Goal: Task Accomplishment & Management: Complete application form

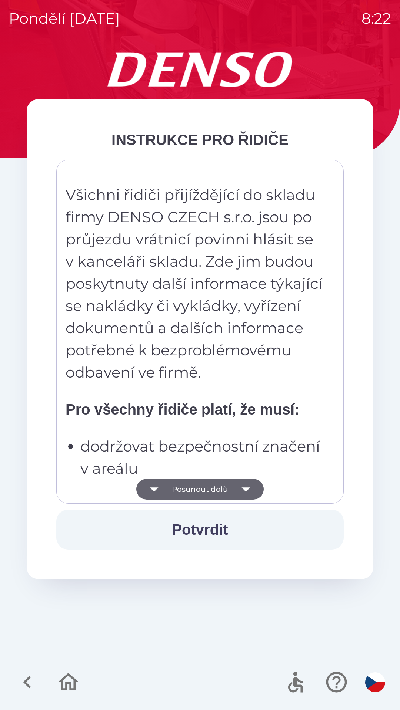
click at [224, 491] on button "Posunout dolů" at bounding box center [199, 489] width 127 height 21
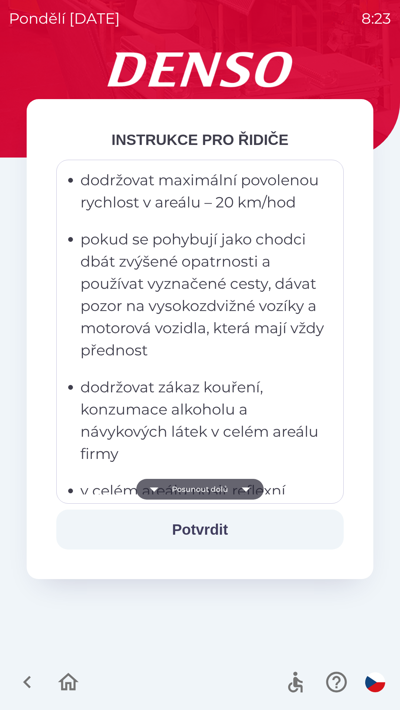
click at [204, 490] on button "Posunout dolů" at bounding box center [199, 489] width 127 height 21
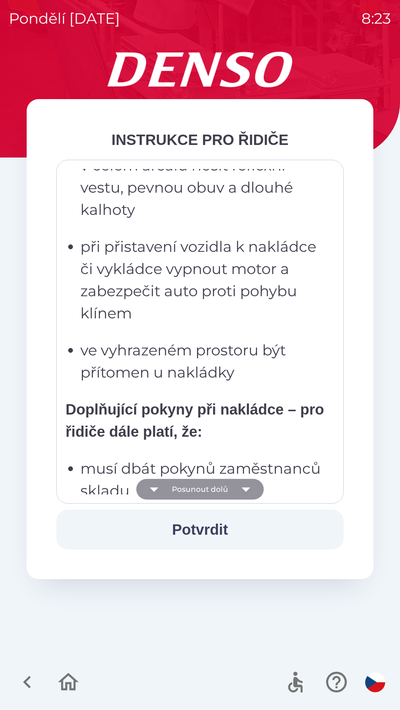
click at [199, 487] on button "Posunout dolů" at bounding box center [199, 489] width 127 height 21
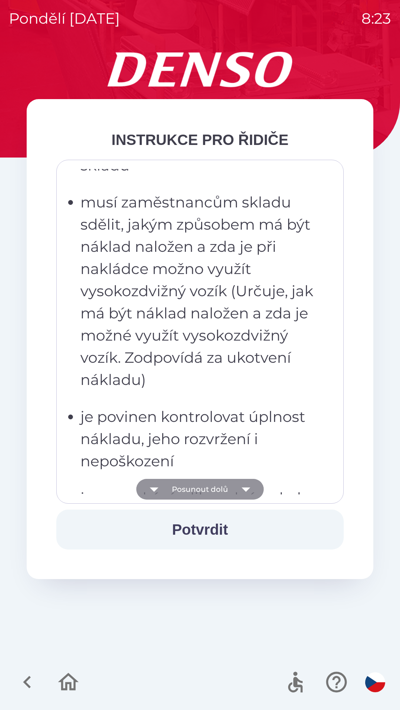
click at [202, 483] on button "Posunout dolů" at bounding box center [199, 489] width 127 height 21
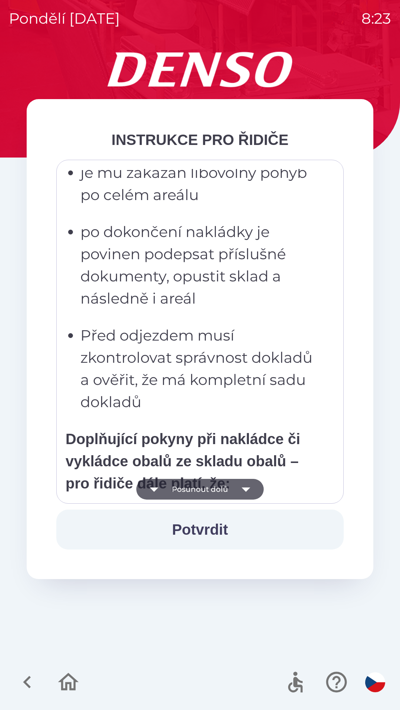
click at [200, 490] on button "Posunout dolů" at bounding box center [199, 489] width 127 height 21
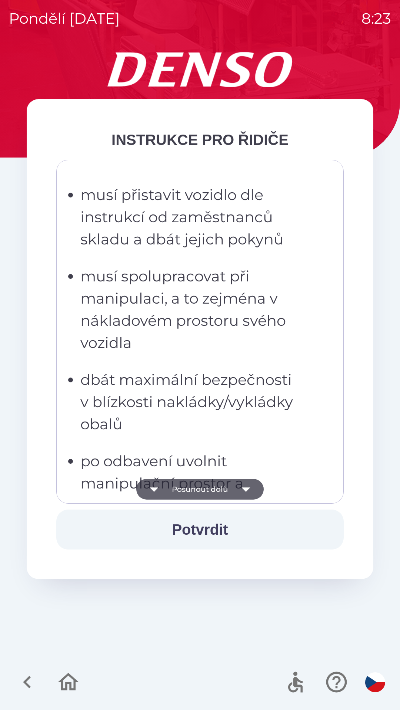
click at [199, 488] on button "Posunout dolů" at bounding box center [199, 489] width 127 height 21
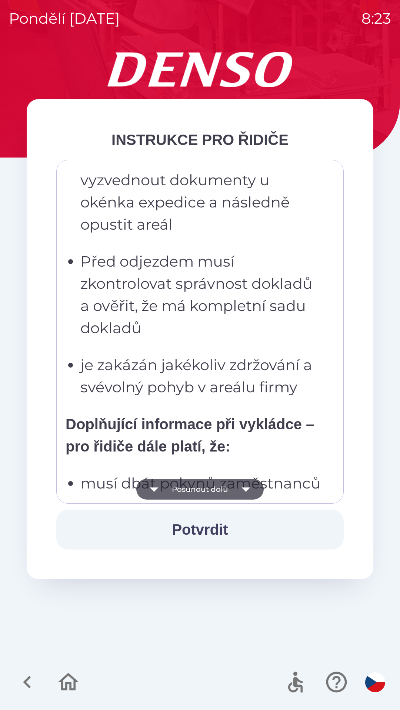
click at [199, 487] on button "Posunout dolů" at bounding box center [199, 489] width 127 height 21
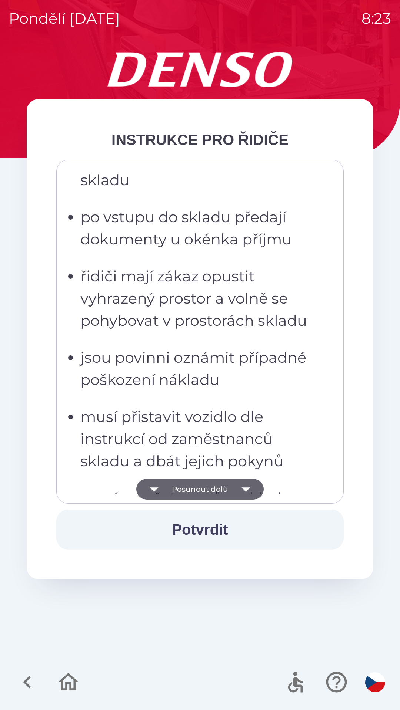
click at [197, 488] on button "Posunout dolů" at bounding box center [199, 489] width 127 height 21
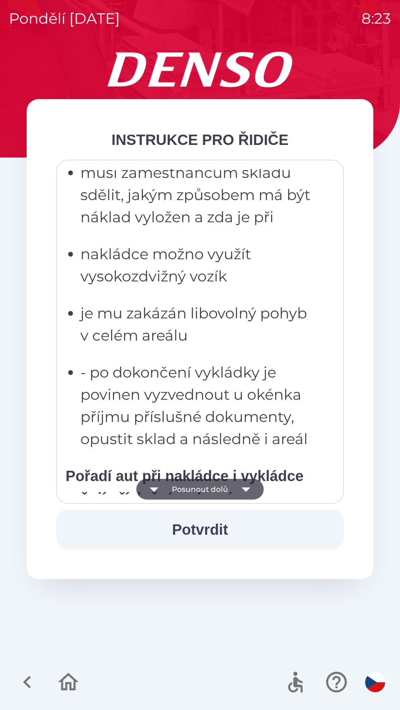
click at [197, 486] on button "Posunout dolů" at bounding box center [199, 489] width 127 height 21
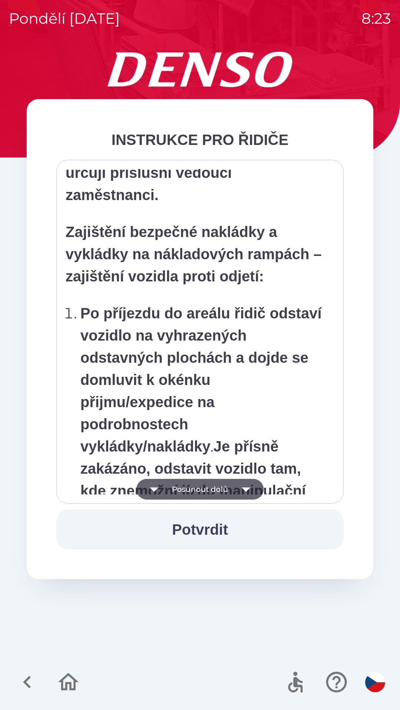
click at [201, 490] on button "Posunout dolů" at bounding box center [199, 489] width 127 height 21
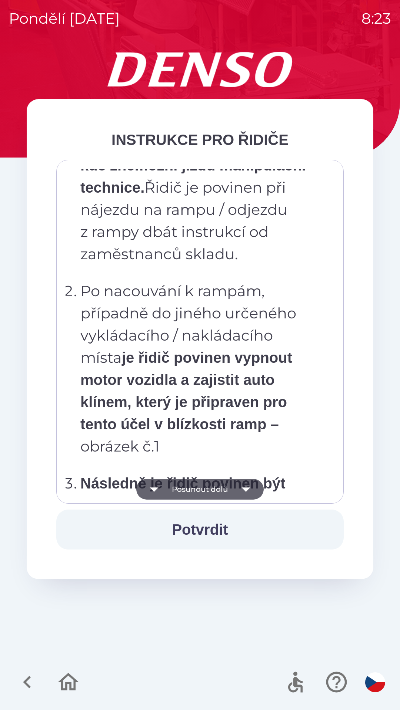
click at [198, 486] on button "Posunout dolů" at bounding box center [199, 489] width 127 height 21
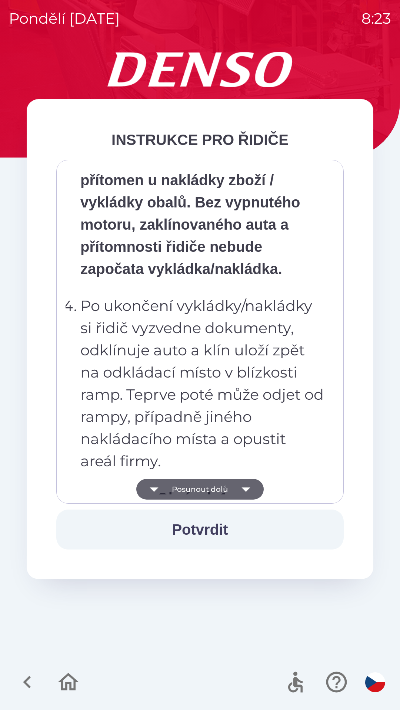
click at [198, 485] on button "Posunout dolů" at bounding box center [199, 489] width 127 height 21
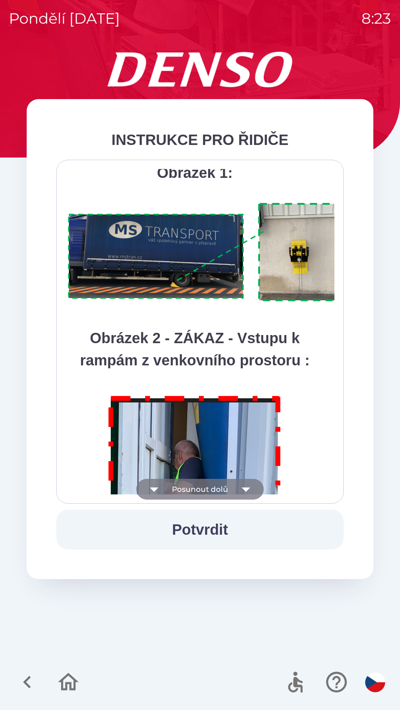
click at [206, 491] on button "Posunout dolů" at bounding box center [199, 489] width 127 height 21
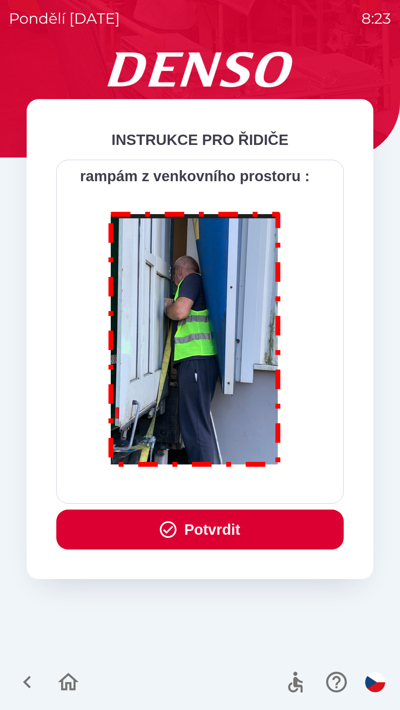
click at [213, 528] on button "Potvrdit" at bounding box center [199, 530] width 287 height 40
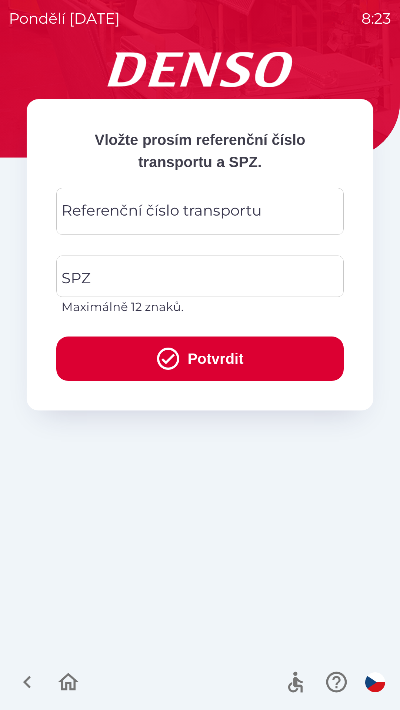
click at [217, 212] on div "Referenční číslo transportu Referenční číslo transportu" at bounding box center [199, 211] width 287 height 47
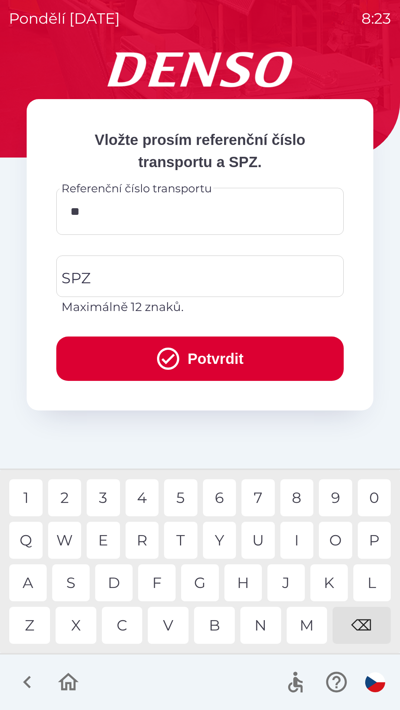
click at [306, 630] on div "M" at bounding box center [306, 625] width 41 height 37
click at [259, 536] on div "U" at bounding box center [257, 540] width 33 height 37
click at [187, 493] on div "5" at bounding box center [180, 498] width 33 height 37
click at [300, 494] on div "8" at bounding box center [296, 498] width 33 height 37
click at [222, 493] on div "6" at bounding box center [219, 498] width 33 height 37
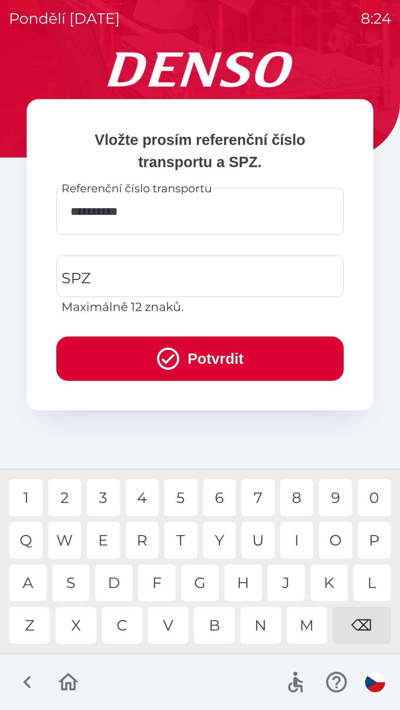
click at [27, 496] on div "1" at bounding box center [25, 498] width 33 height 37
type input "**********"
click at [156, 276] on input "SPZ" at bounding box center [194, 276] width 269 height 35
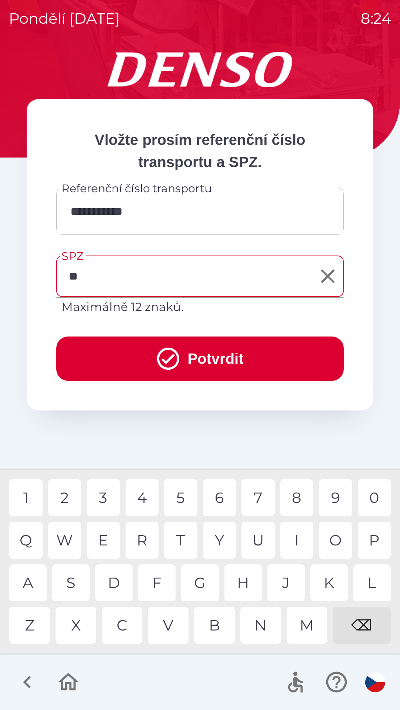
click at [30, 572] on div "A" at bounding box center [27, 583] width 37 height 37
click at [326, 580] on div "K" at bounding box center [328, 583] width 37 height 37
type input "*******"
click at [255, 354] on button "Potvrdit" at bounding box center [199, 359] width 287 height 44
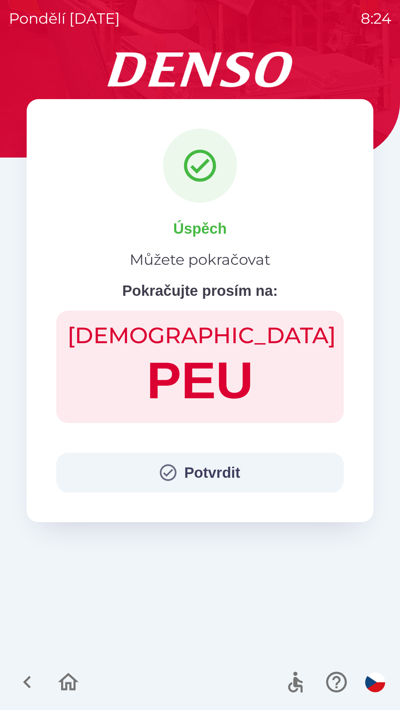
click at [198, 474] on button "Potvrdit" at bounding box center [199, 473] width 287 height 40
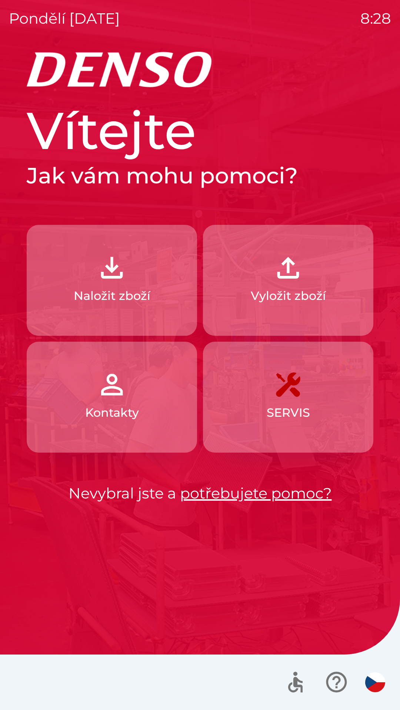
click at [322, 283] on button "Vyložit zboží" at bounding box center [288, 280] width 170 height 111
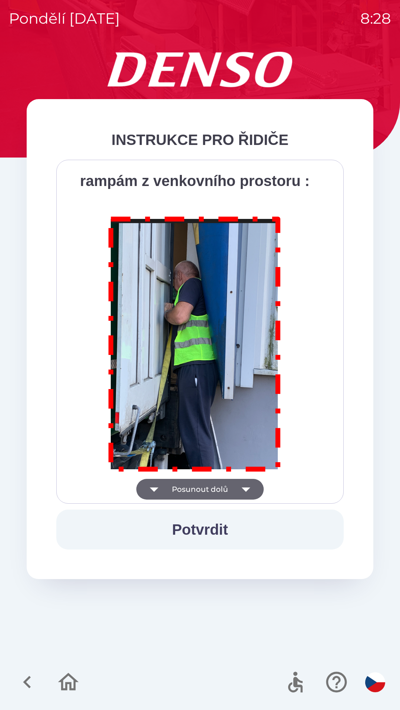
scroll to position [4158, 0]
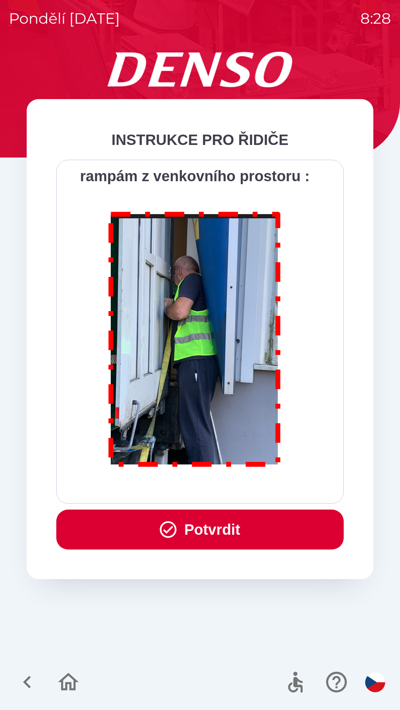
click at [206, 523] on button "Potvrdit" at bounding box center [199, 530] width 287 height 40
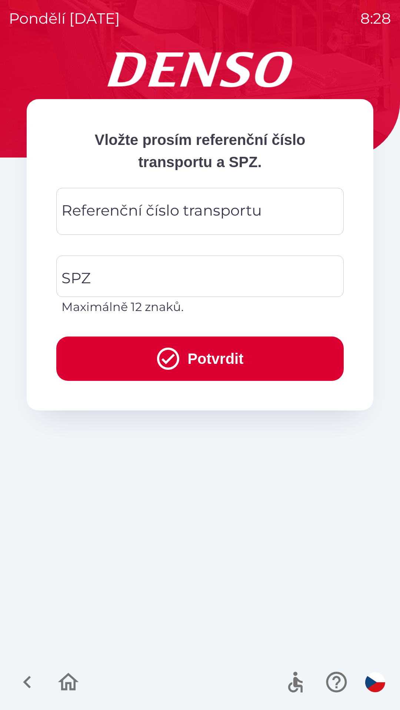
click at [134, 204] on div "Referenční číslo transportu Referenční číslo transportu" at bounding box center [199, 211] width 287 height 47
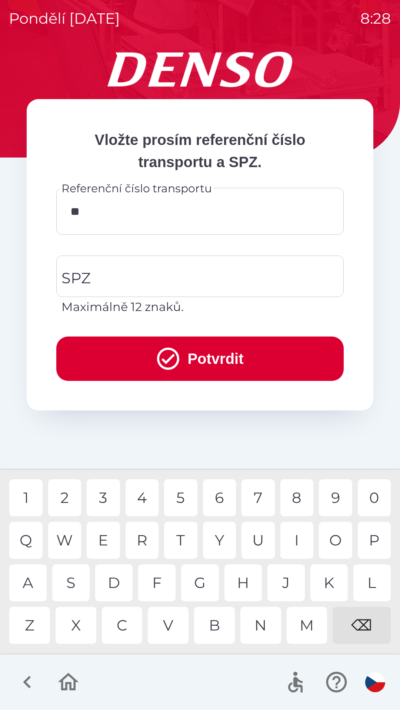
click at [373, 625] on div "⌫" at bounding box center [361, 625] width 58 height 37
click at [378, 623] on div "⌫" at bounding box center [361, 625] width 58 height 37
type input "****"
click at [343, 683] on icon "button" at bounding box center [336, 682] width 25 height 25
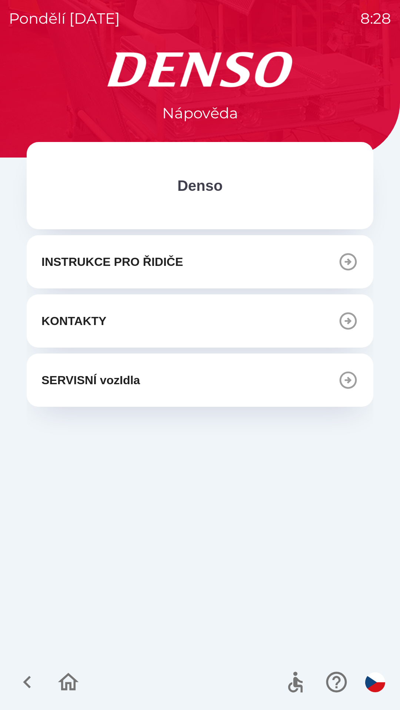
click at [36, 683] on icon "button" at bounding box center [27, 682] width 25 height 25
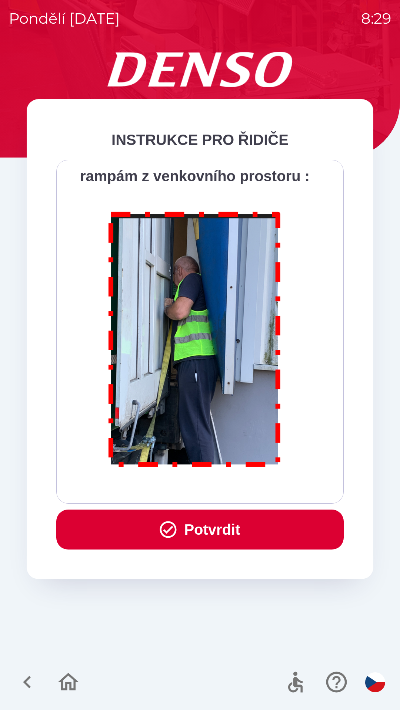
scroll to position [4158, 0]
click at [222, 521] on button "Potvrdit" at bounding box center [199, 530] width 287 height 40
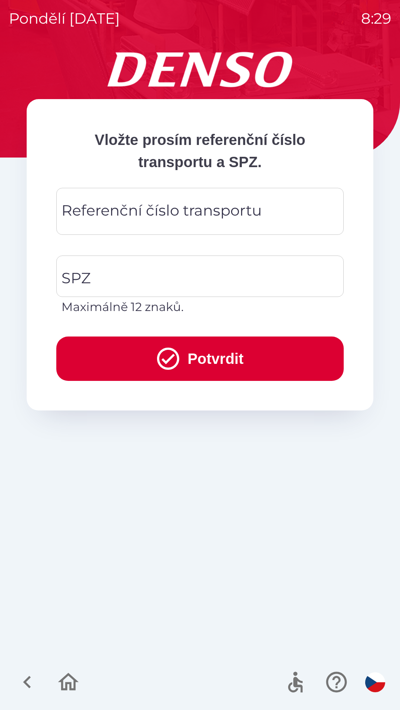
click at [195, 214] on div "Referenční číslo transportu Referenční číslo transportu" at bounding box center [199, 211] width 287 height 47
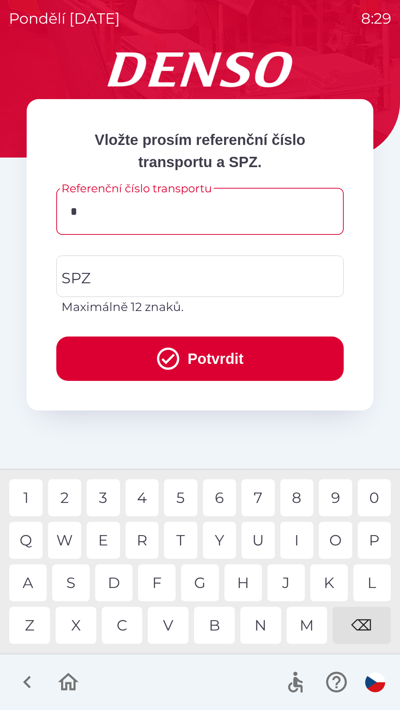
click at [143, 492] on div "4" at bounding box center [141, 498] width 33 height 37
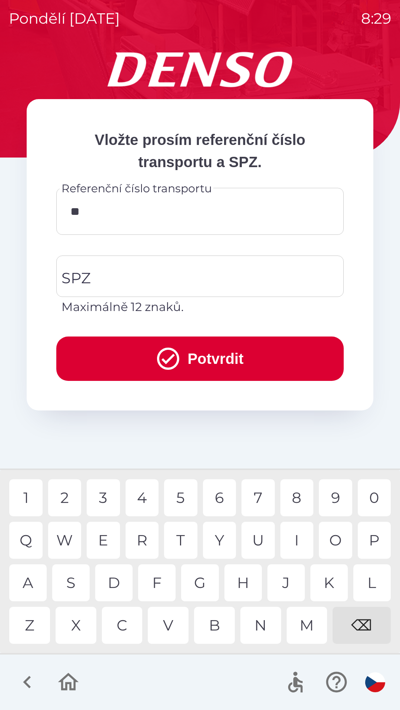
click at [295, 494] on div "8" at bounding box center [296, 498] width 33 height 37
click at [299, 497] on div "8" at bounding box center [296, 498] width 33 height 37
type input "****"
click at [125, 283] on input "SPZ" at bounding box center [194, 276] width 269 height 35
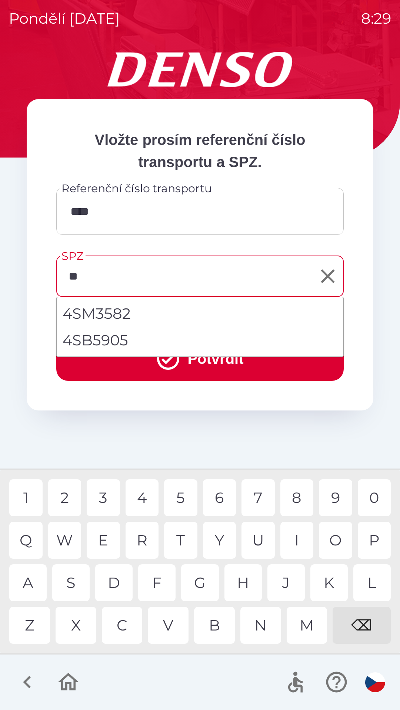
click at [71, 582] on div "S" at bounding box center [70, 583] width 37 height 37
click at [357, 542] on div "Q W E R T Y U I O P" at bounding box center [199, 540] width 381 height 37
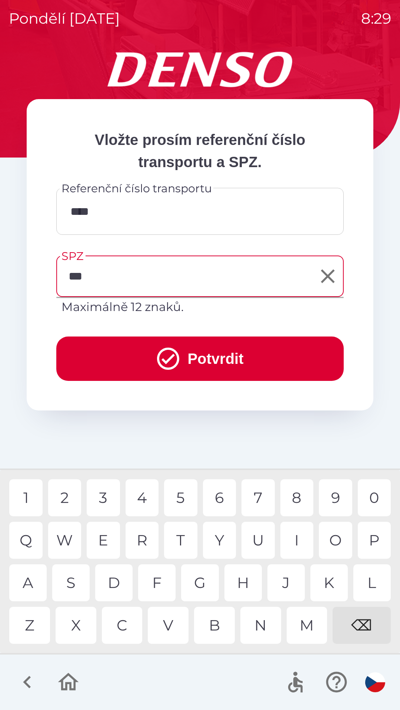
click at [138, 497] on div "4" at bounding box center [141, 498] width 33 height 37
click at [376, 498] on div "0" at bounding box center [373, 498] width 33 height 37
type input "******"
click at [184, 491] on div "5" at bounding box center [180, 498] width 33 height 37
click at [210, 352] on button "Potvrdit" at bounding box center [199, 359] width 287 height 44
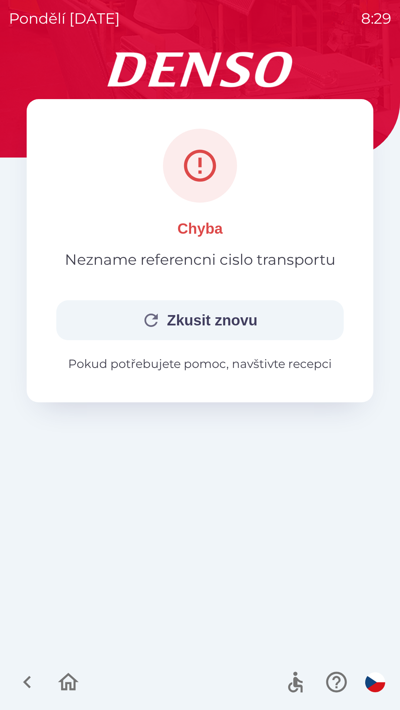
click at [294, 323] on button "Zkusit znovu" at bounding box center [199, 320] width 287 height 40
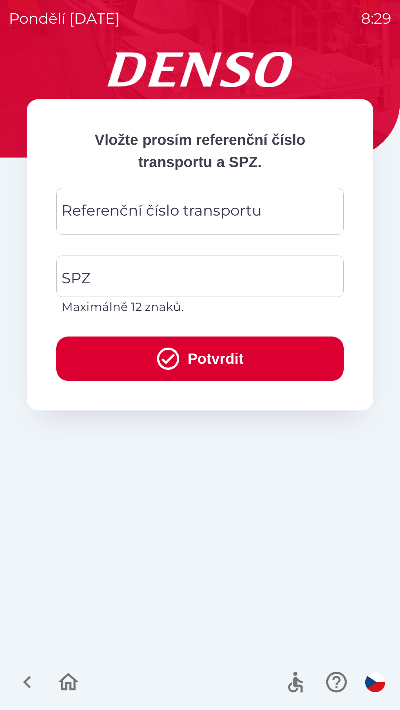
click at [144, 209] on div "Referenční číslo transportu Referenční číslo transportu" at bounding box center [199, 211] width 287 height 47
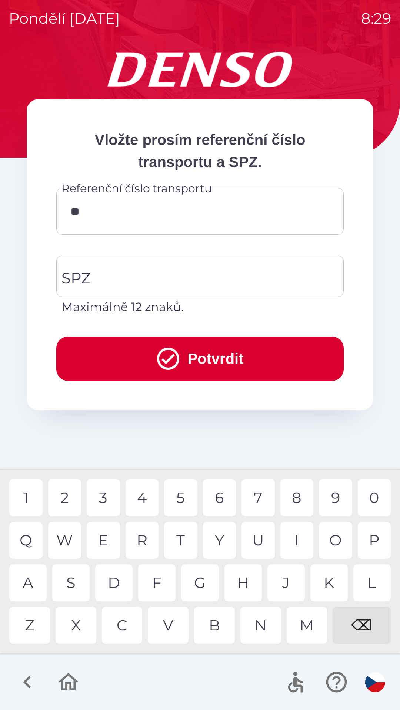
click at [293, 491] on div "8" at bounding box center [296, 498] width 33 height 37
click at [303, 493] on div "8" at bounding box center [296, 498] width 33 height 37
click at [262, 490] on div "7" at bounding box center [257, 498] width 33 height 37
type input "******"
click at [128, 272] on input "SPZ" at bounding box center [194, 276] width 269 height 35
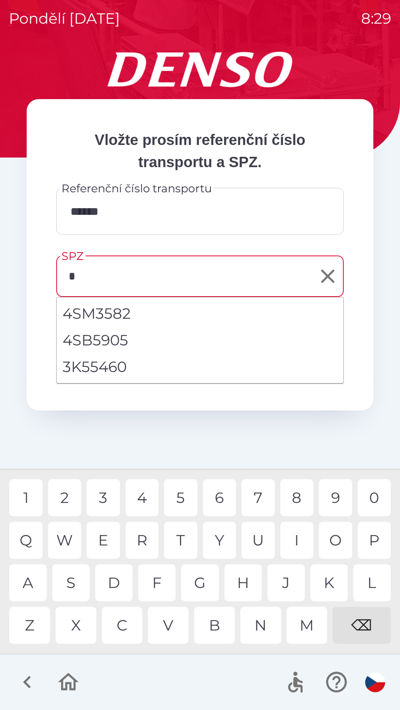
click at [142, 497] on div "4" at bounding box center [141, 498] width 33 height 37
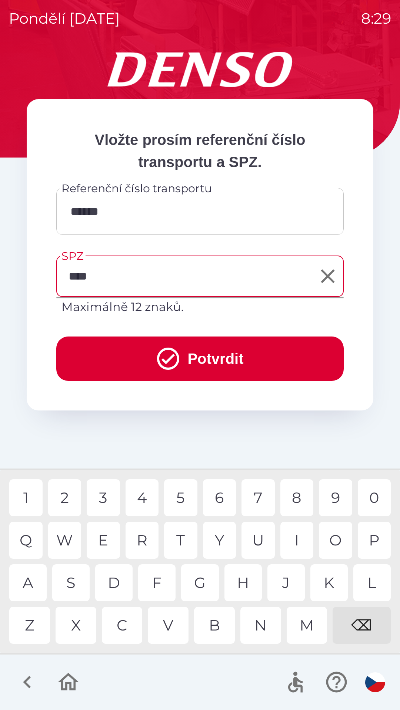
click at [142, 495] on div "4" at bounding box center [141, 498] width 33 height 37
click at [359, 621] on div "⌫" at bounding box center [361, 625] width 58 height 37
type input "*******"
click at [179, 489] on div "5" at bounding box center [180, 498] width 33 height 37
click at [221, 346] on button "Potvrdit" at bounding box center [199, 359] width 287 height 44
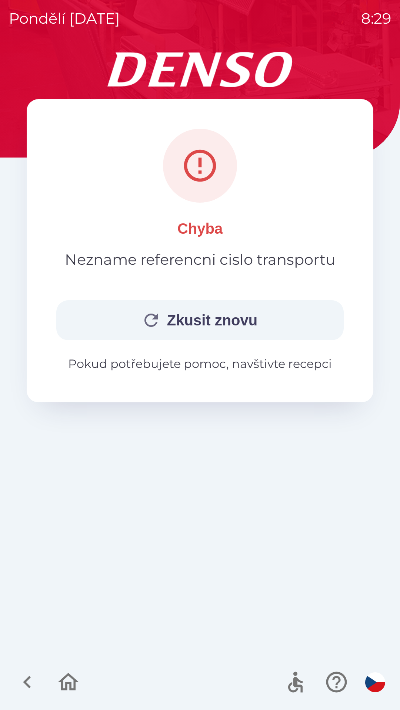
click at [31, 684] on icon "button" at bounding box center [27, 682] width 25 height 25
